Goal: Task Accomplishment & Management: Complete application form

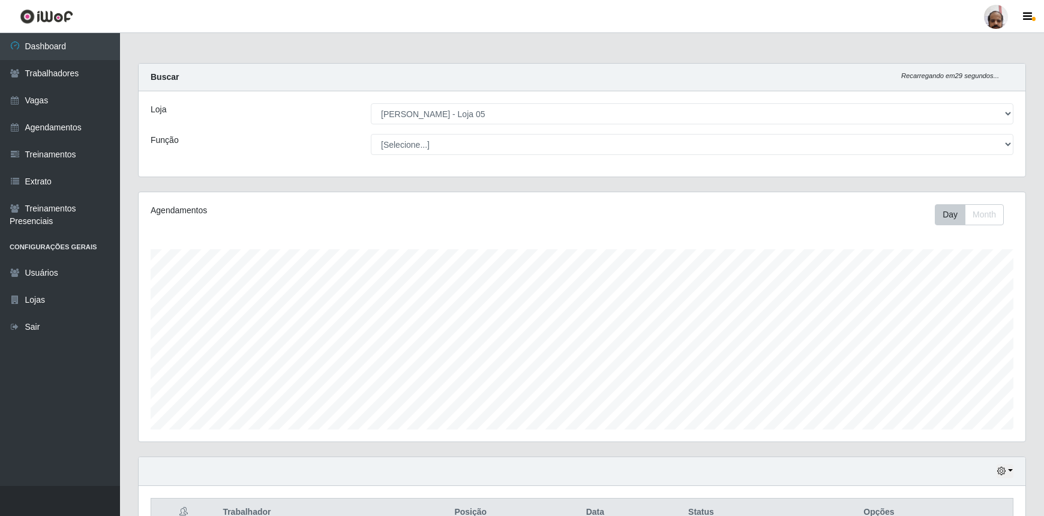
select select "252"
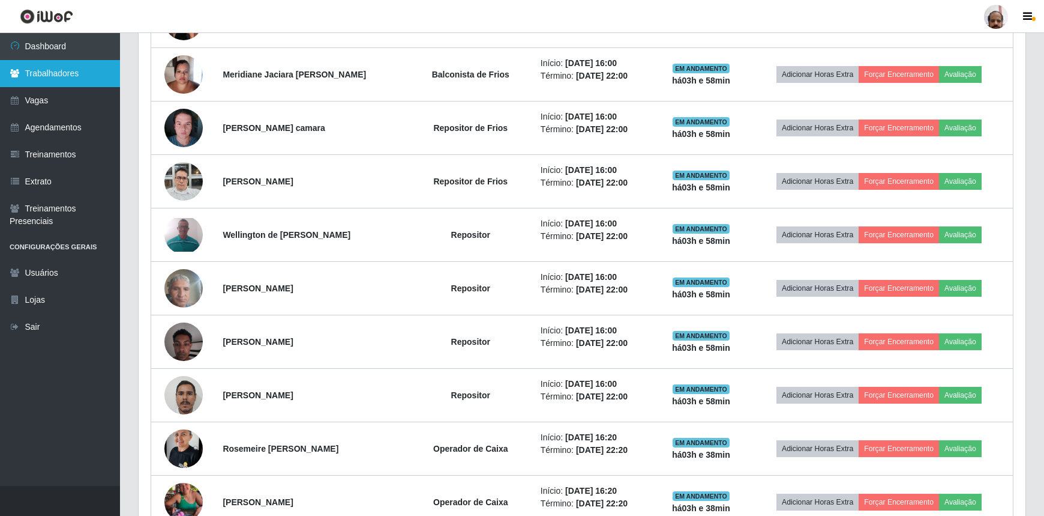
scroll to position [249, 887]
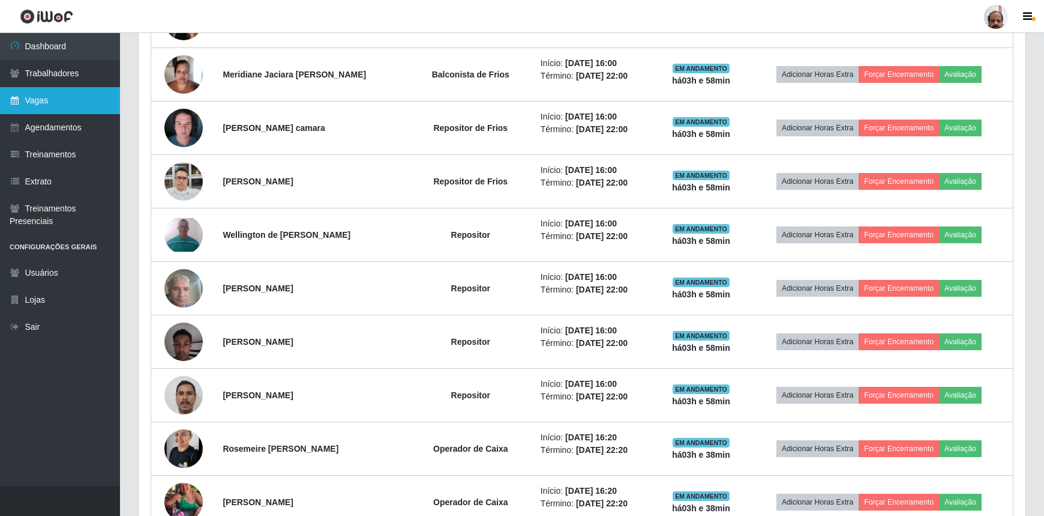
click at [51, 101] on link "Vagas" at bounding box center [60, 100] width 120 height 27
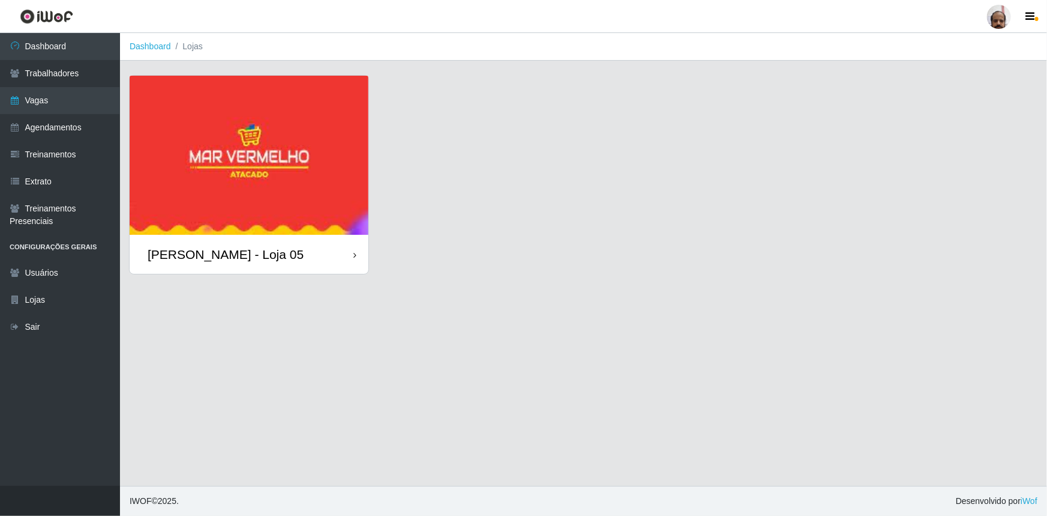
click at [282, 180] on img at bounding box center [249, 155] width 239 height 159
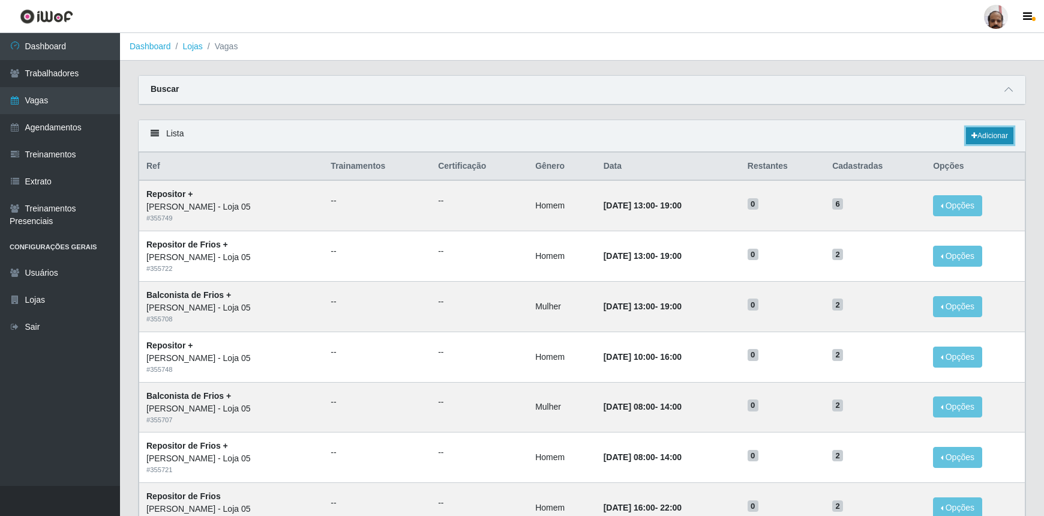
click at [993, 140] on link "Adicionar" at bounding box center [989, 135] width 47 height 17
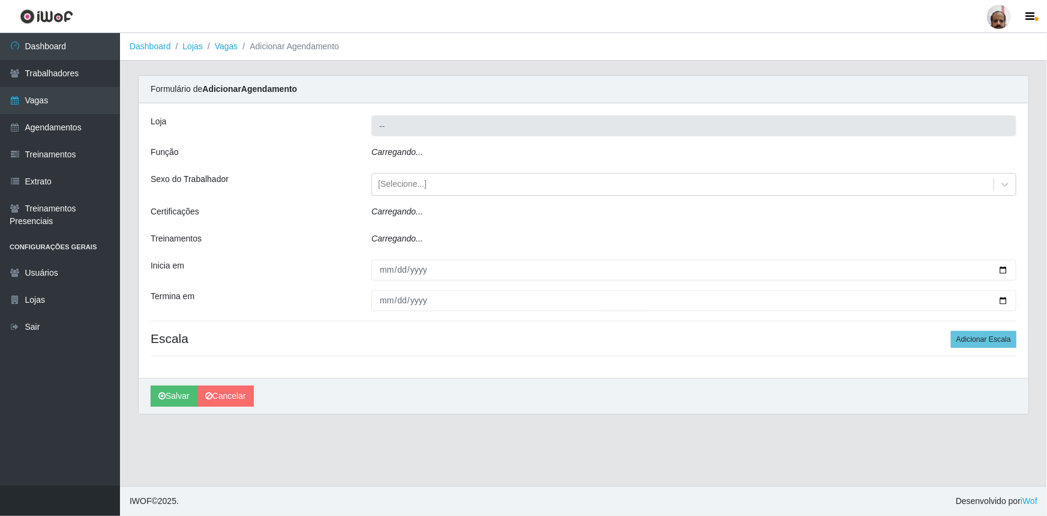
type input "[PERSON_NAME] - Loja 05"
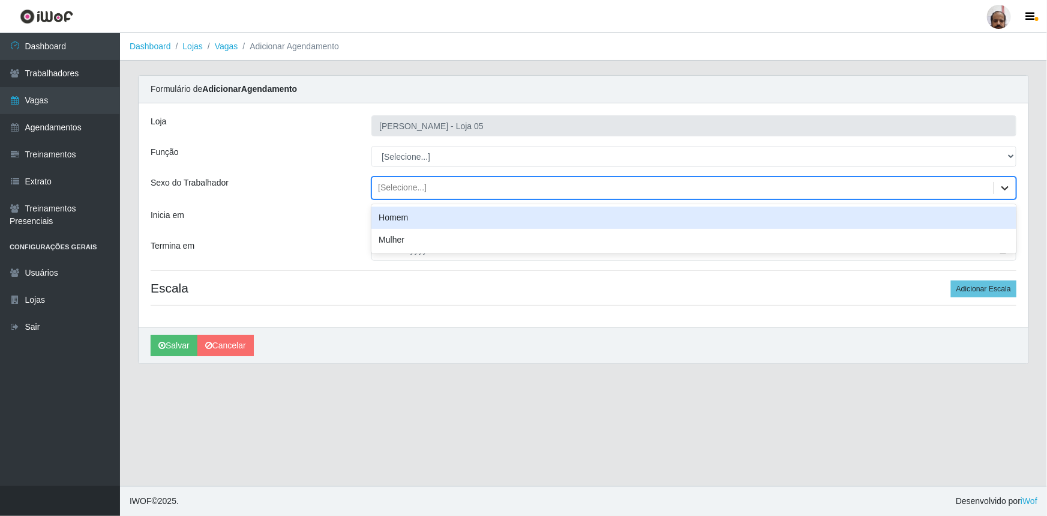
click at [1008, 190] on icon at bounding box center [1005, 188] width 12 height 12
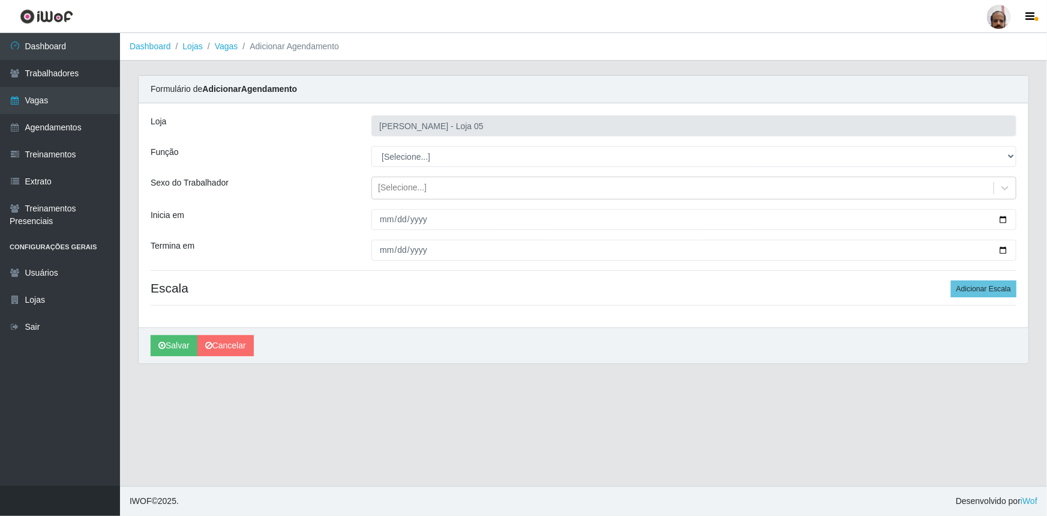
click at [565, 48] on ol "Dashboard Lojas Vagas Adicionar Agendamento" at bounding box center [583, 47] width 927 height 28
click at [1004, 219] on input "Inicia em" at bounding box center [694, 219] width 645 height 21
type input "[DATE]"
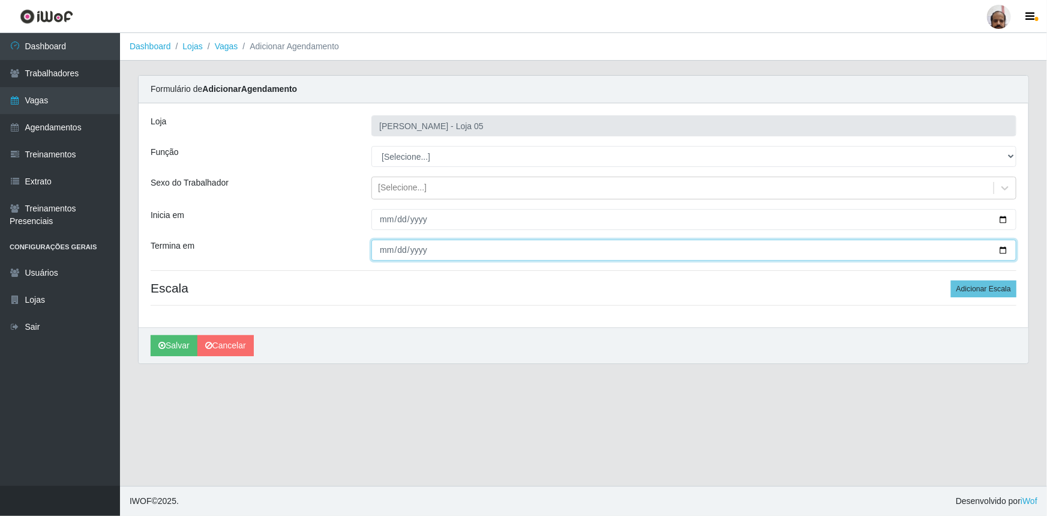
click at [1002, 255] on input "Termina em" at bounding box center [694, 250] width 645 height 21
click at [1003, 250] on input "Termina em" at bounding box center [694, 250] width 645 height 21
type input "[DATE]"
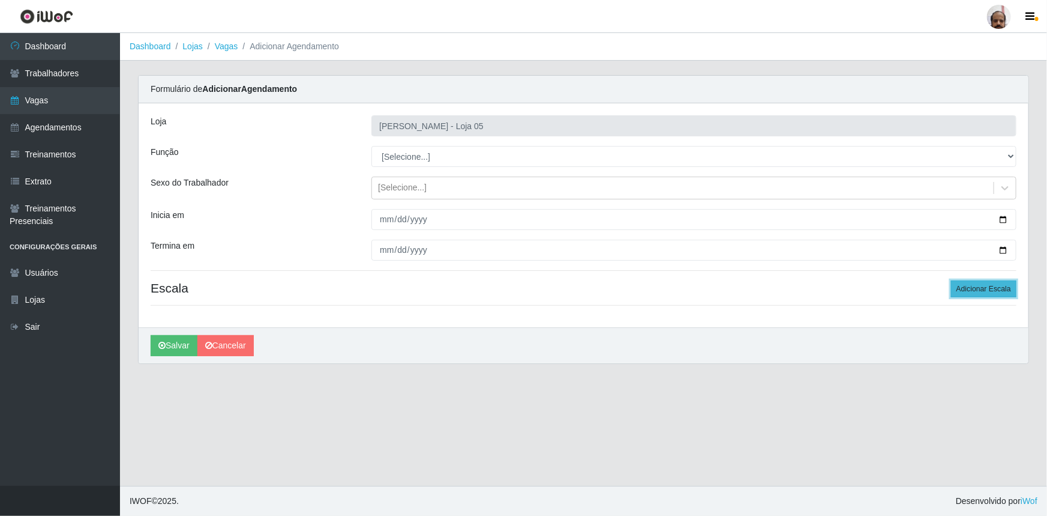
click at [988, 287] on button "Adicionar Escala" at bounding box center [983, 288] width 65 height 17
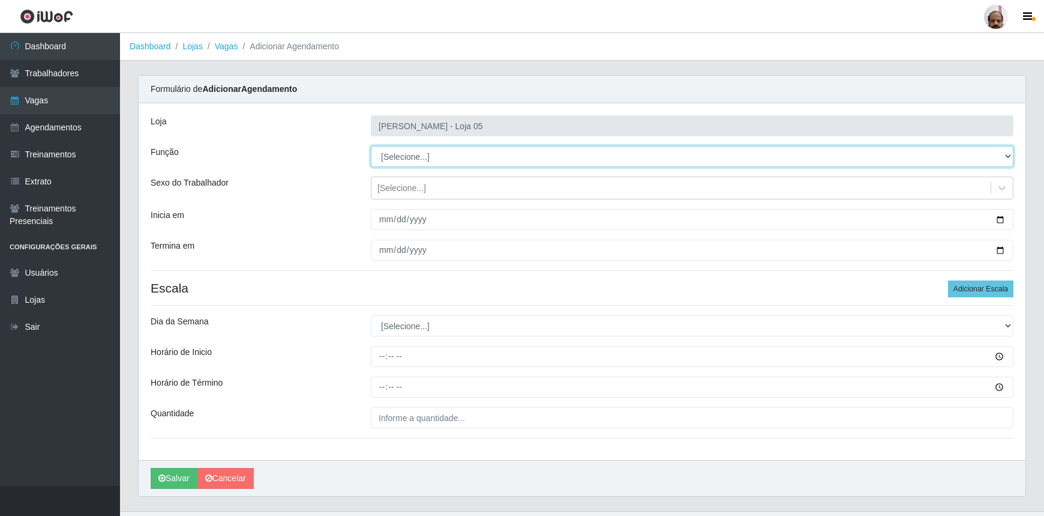
drag, startPoint x: 1008, startPoint y: 157, endPoint x: 919, endPoint y: 164, distance: 89.7
click at [1008, 157] on select "[Selecione...] ASG ASG + ASG ++ Auxiliar de Depósito Auxiliar de Depósito + Aux…" at bounding box center [692, 156] width 643 height 21
select select "22"
click at [371, 146] on select "[Selecione...] ASG ASG + ASG ++ Auxiliar de Depósito Auxiliar de Depósito + Aux…" at bounding box center [692, 156] width 643 height 21
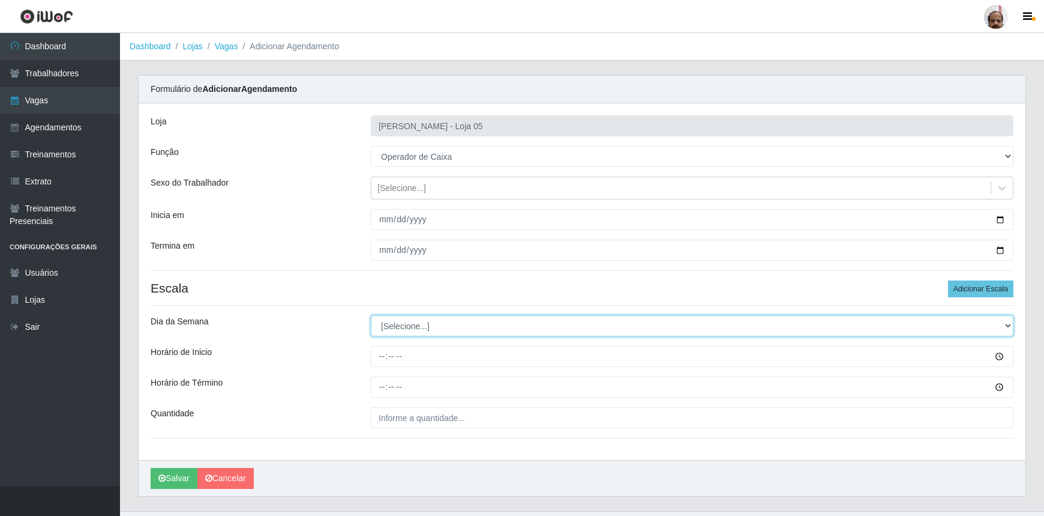
click at [1008, 328] on select "[Selecione...] Segunda Terça Quarta Quinta Sexta Sábado Domingo" at bounding box center [692, 325] width 643 height 21
select select "3"
click at [371, 315] on select "[Selecione...] Segunda Terça Quarta Quinta Sexta Sábado Domingo" at bounding box center [692, 325] width 643 height 21
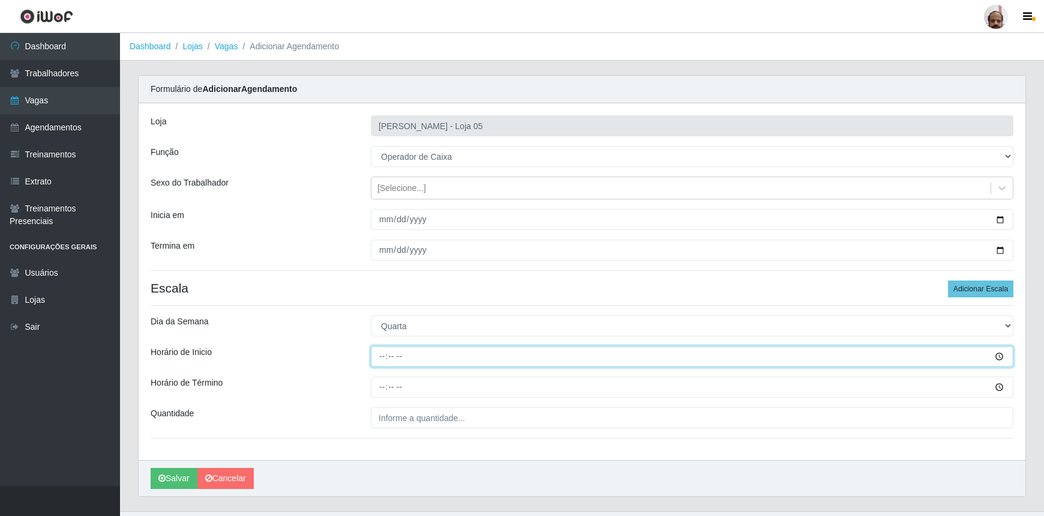
click at [383, 354] on input "Horário de Inicio" at bounding box center [692, 356] width 643 height 21
type input "16:20"
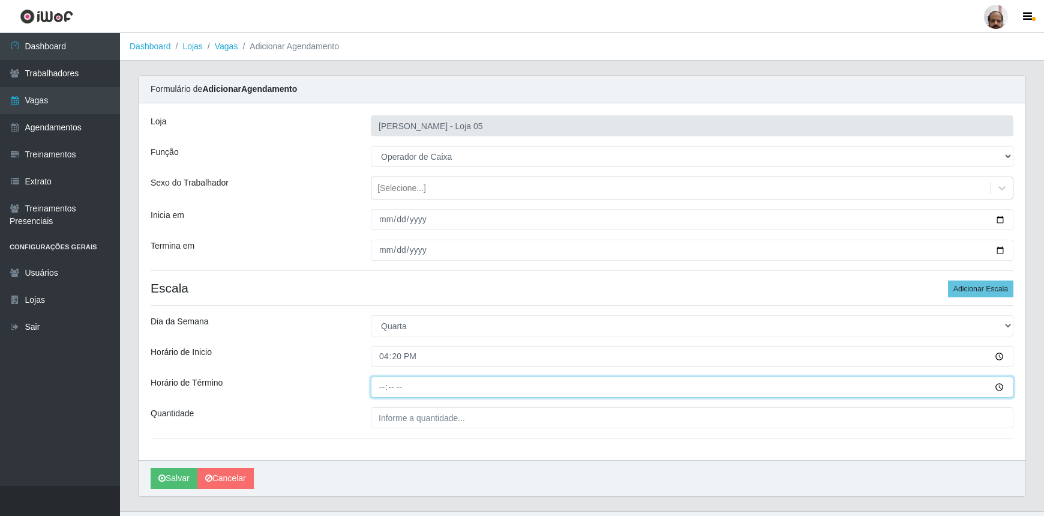
click at [381, 387] on input "Horário de Término" at bounding box center [692, 386] width 643 height 21
type input "22:20"
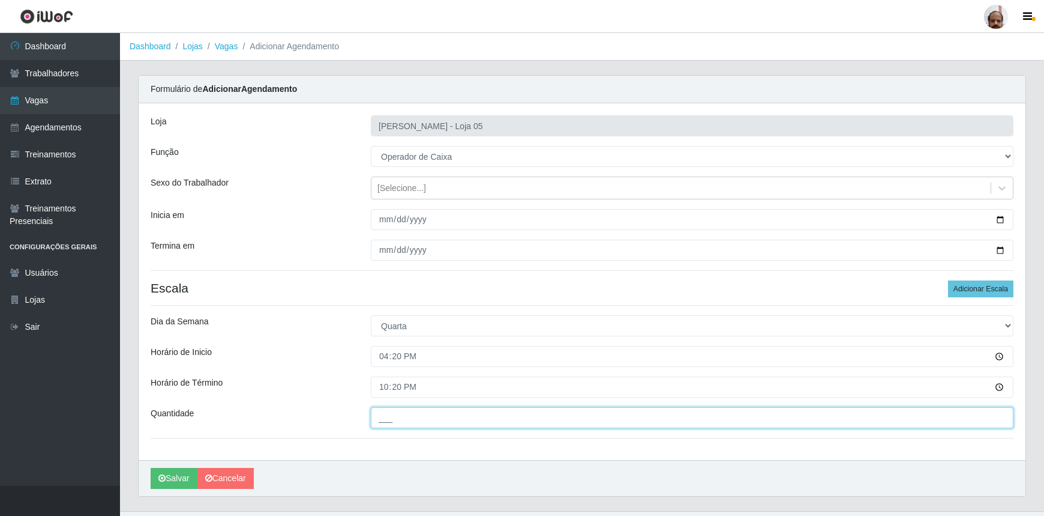
drag, startPoint x: 503, startPoint y: 416, endPoint x: 509, endPoint y: 412, distance: 7.3
click at [502, 415] on input "___" at bounding box center [692, 417] width 643 height 21
type input "1__"
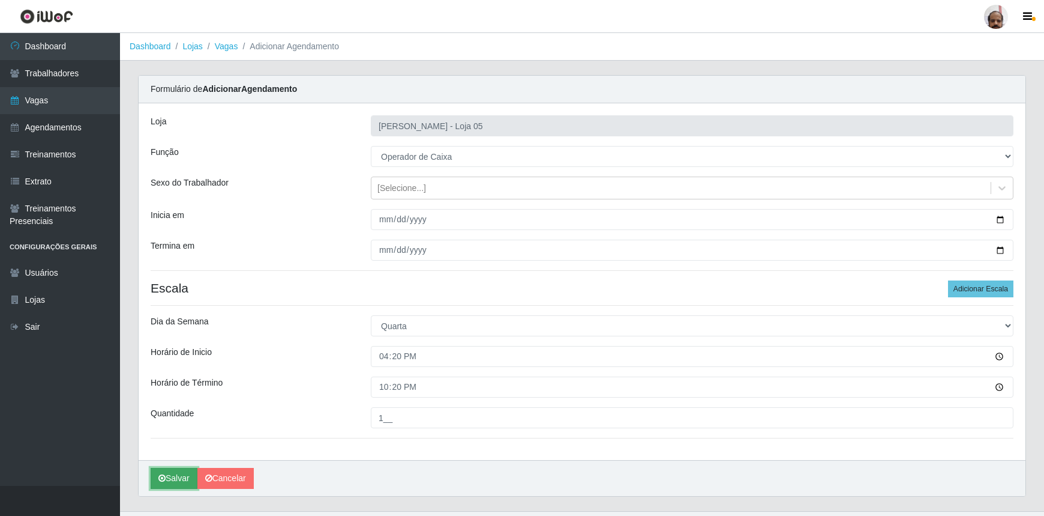
click at [174, 483] on button "Salvar" at bounding box center [174, 478] width 47 height 21
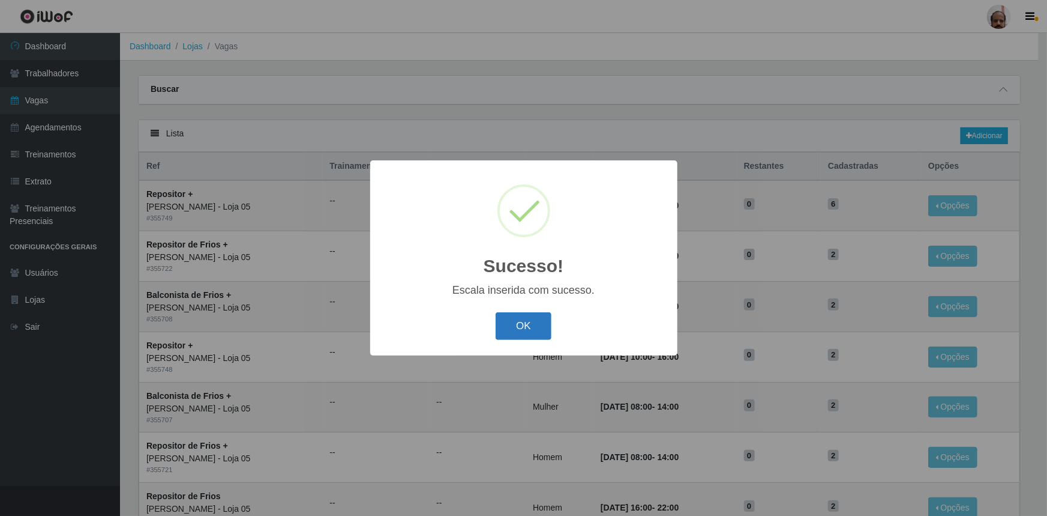
click at [538, 330] on button "OK" at bounding box center [524, 326] width 56 height 28
